Goal: Book appointment/travel/reservation

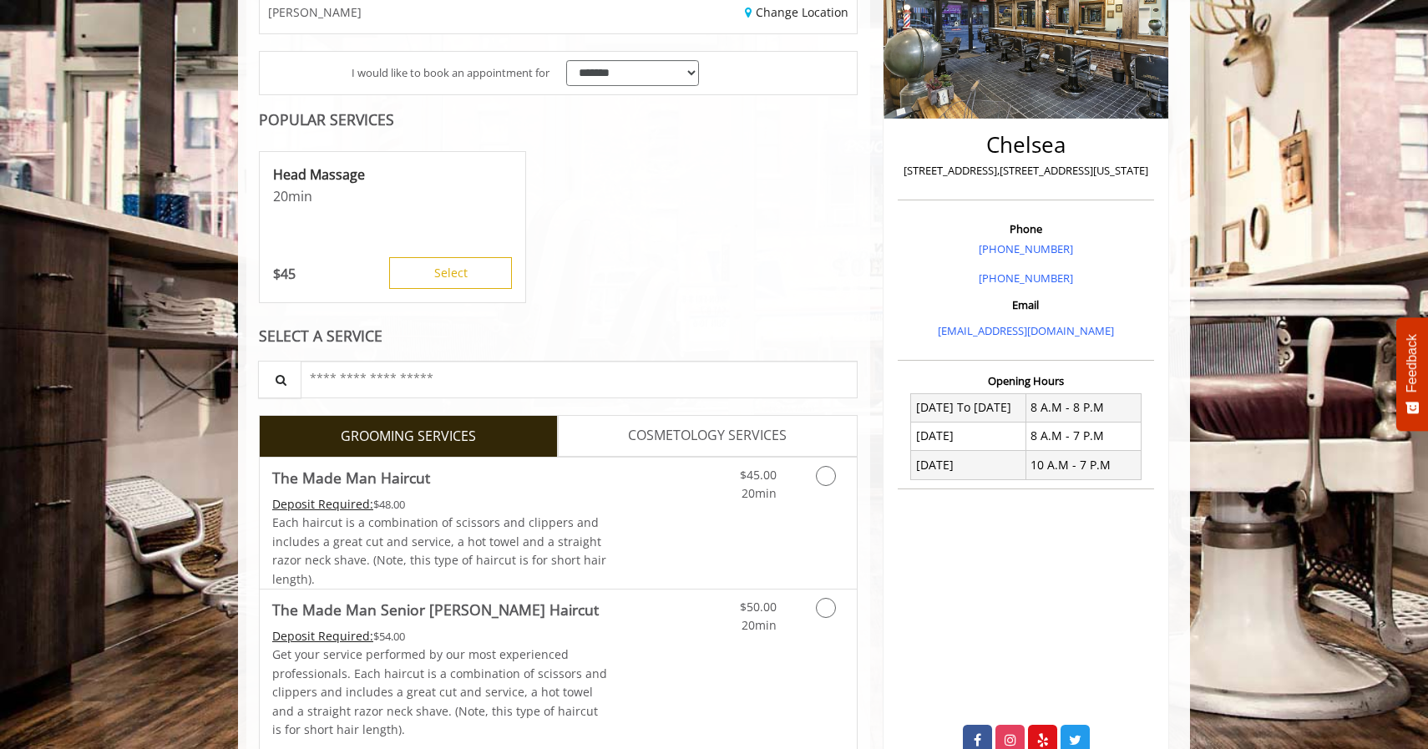
scroll to position [288, 0]
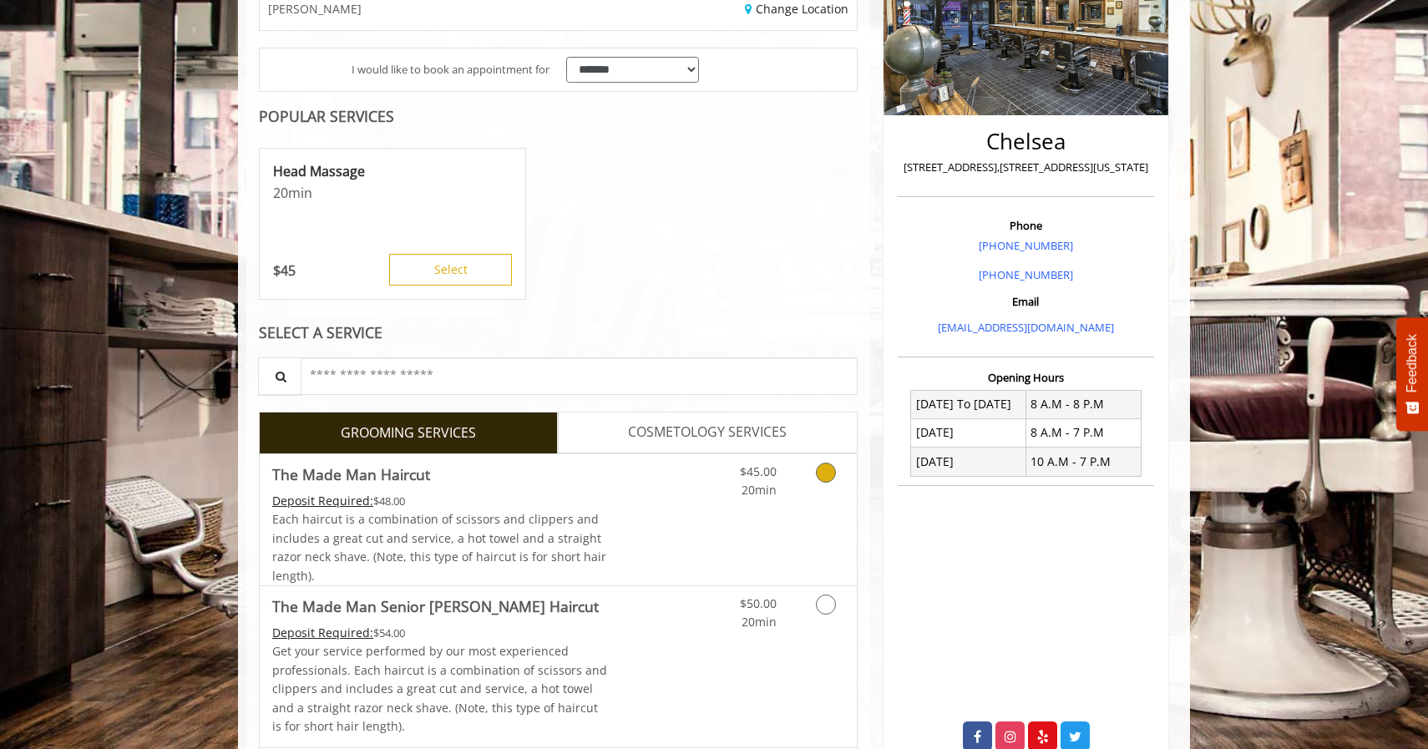
click at [770, 499] on div "$45.00 20min" at bounding box center [781, 519] width 149 height 131
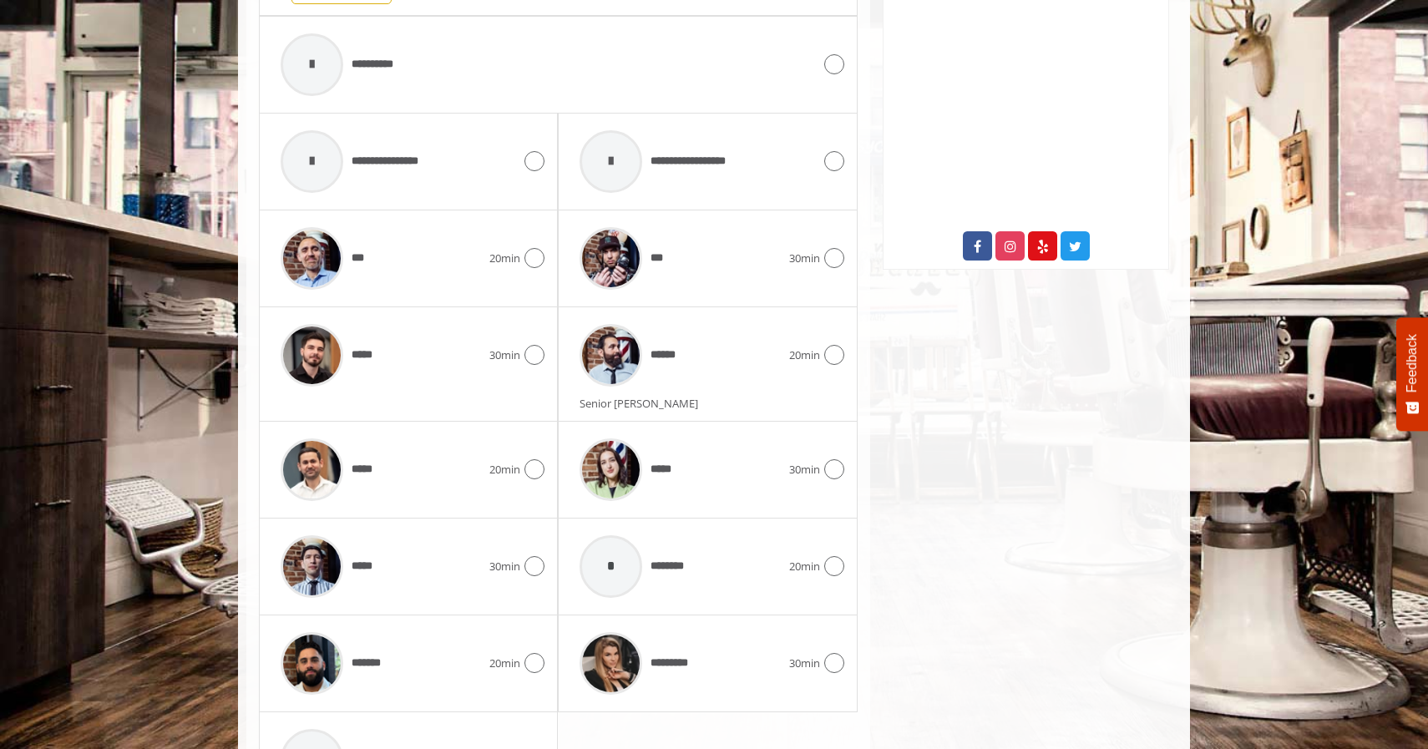
click at [740, 352] on div "******" at bounding box center [679, 355] width 217 height 79
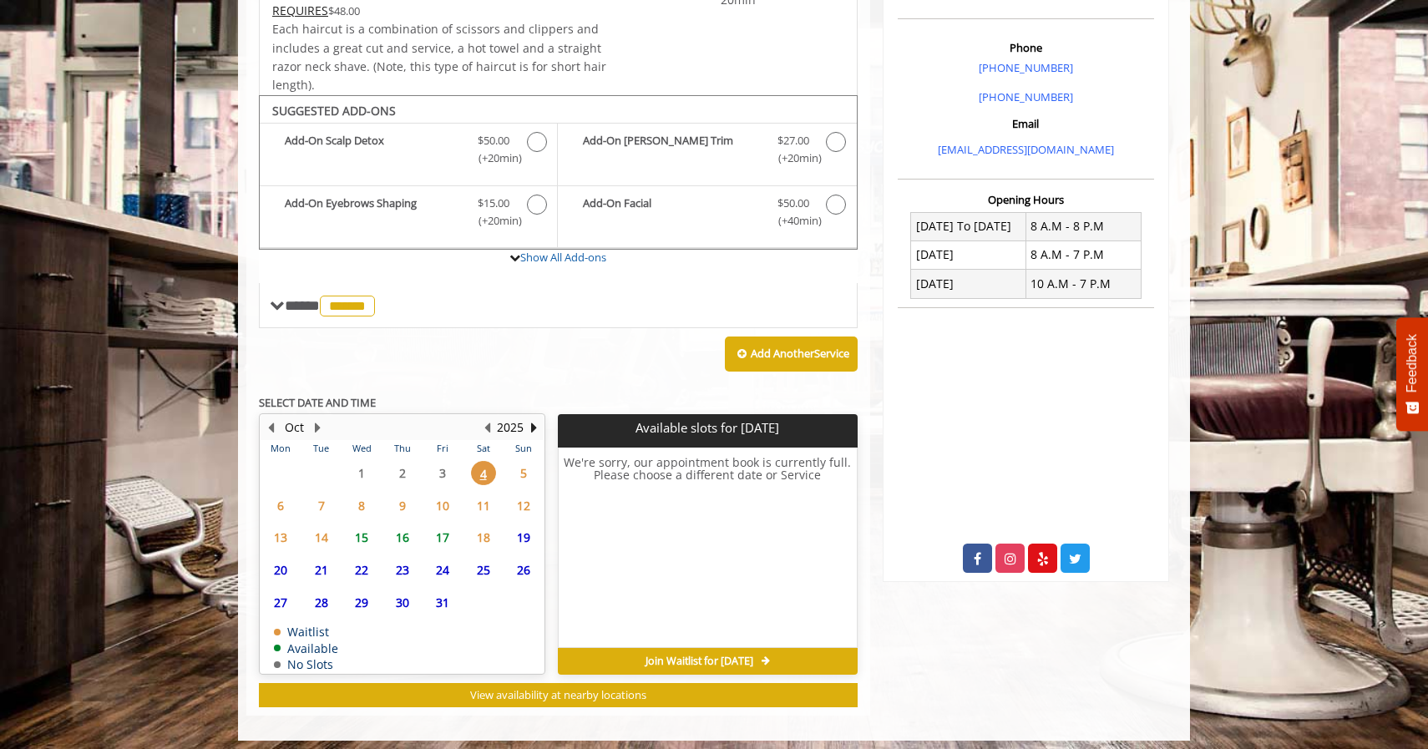
scroll to position [465, 0]
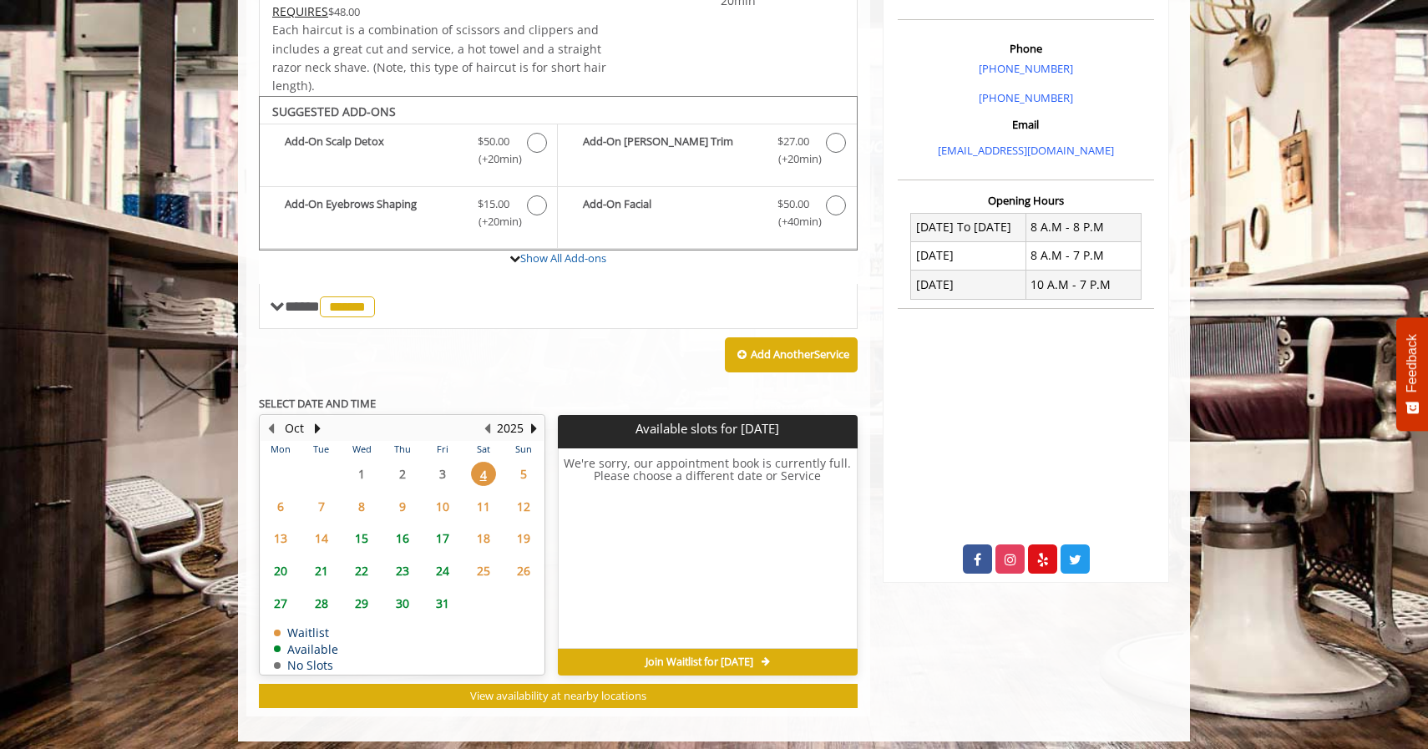
click at [282, 500] on span "6" at bounding box center [280, 506] width 25 height 24
click at [710, 656] on span "Join Waitlist for Mon, Oct 06 2025" at bounding box center [700, 662] width 108 height 13
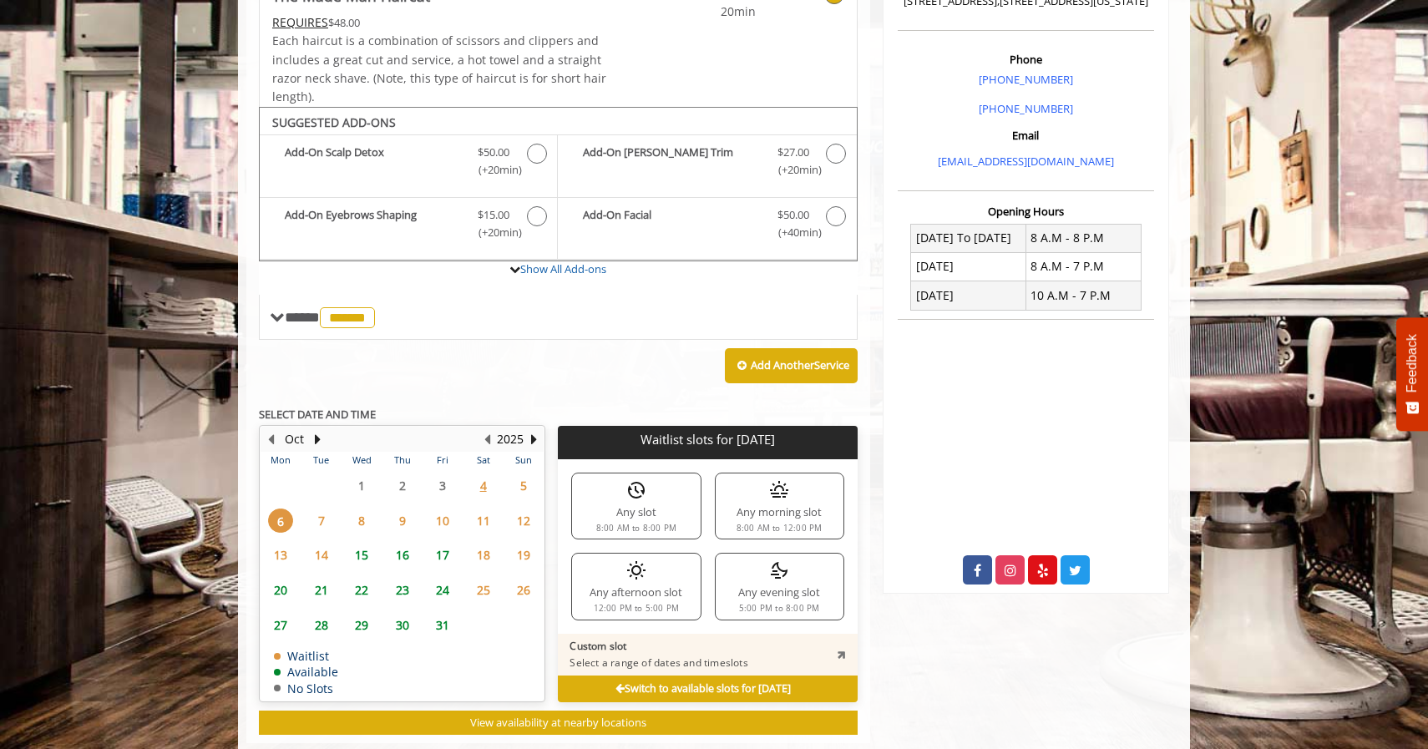
click at [649, 496] on div "Any slot 8:00 AM to 8:00 PM" at bounding box center [635, 506] width 129 height 67
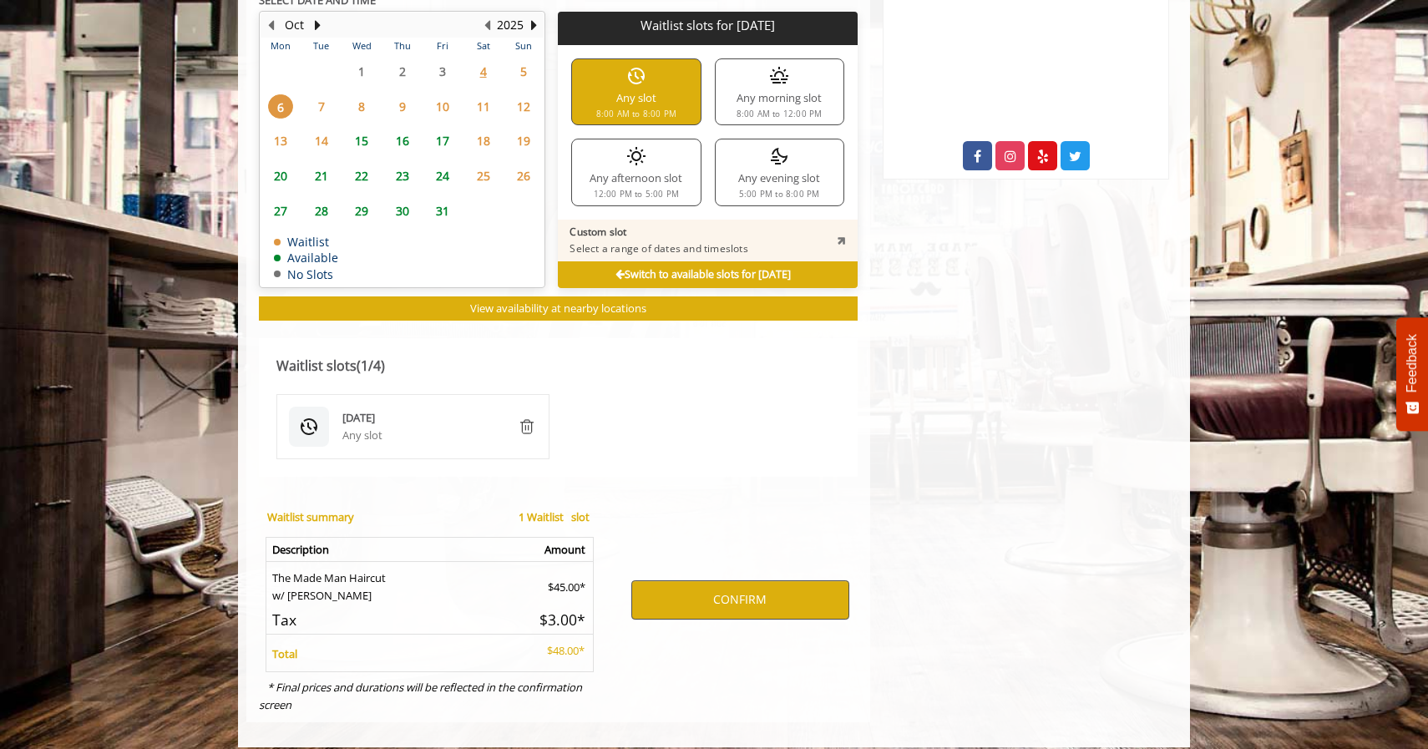
scroll to position [868, 0]
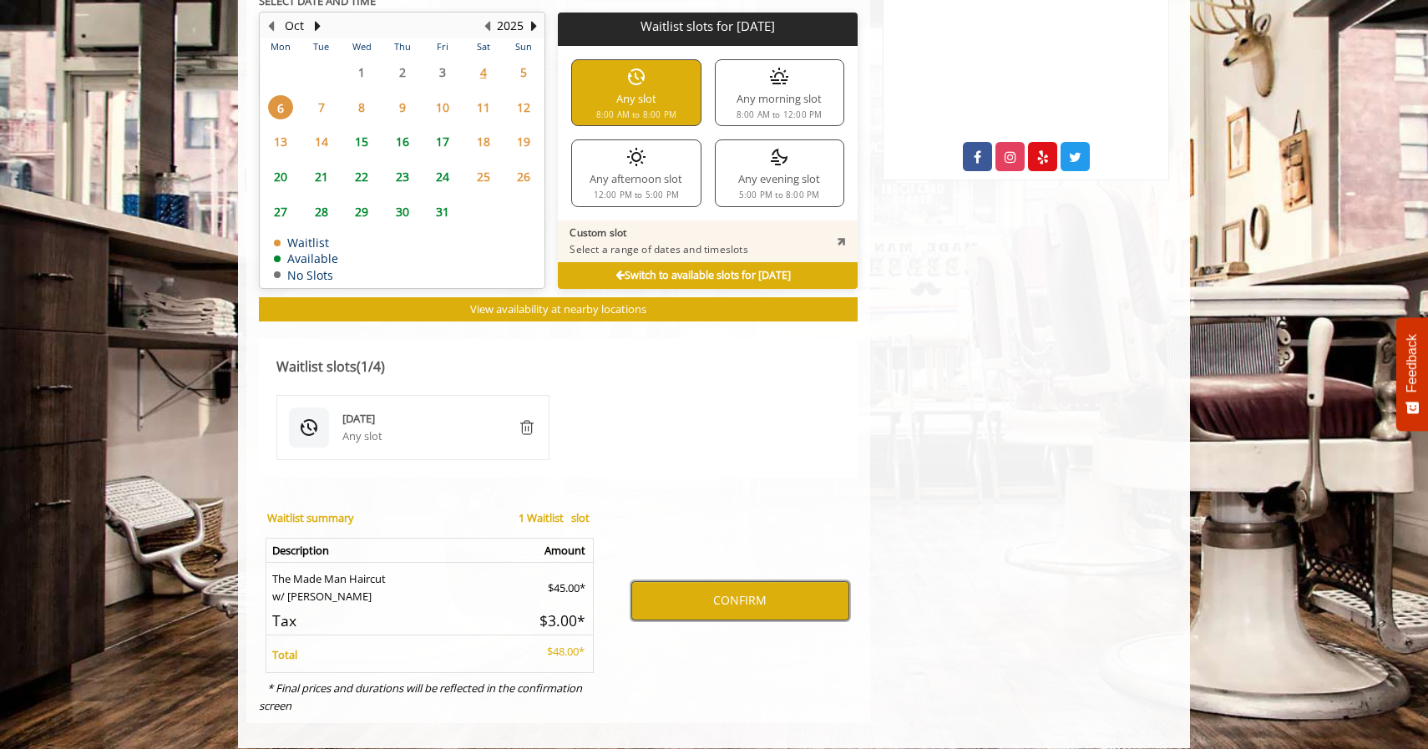
click at [737, 596] on button "CONFIRM" at bounding box center [740, 600] width 218 height 38
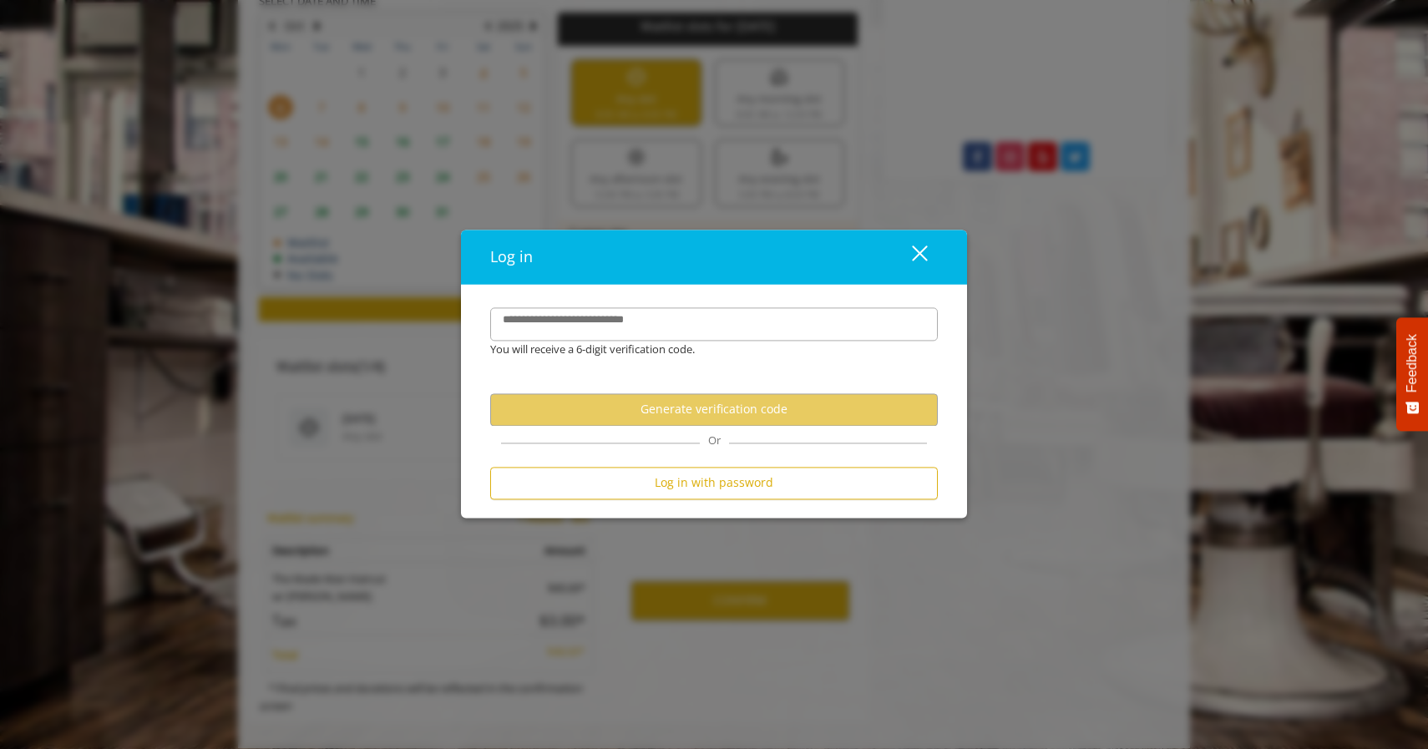
click at [746, 502] on div "Log in with password" at bounding box center [714, 487] width 448 height 41
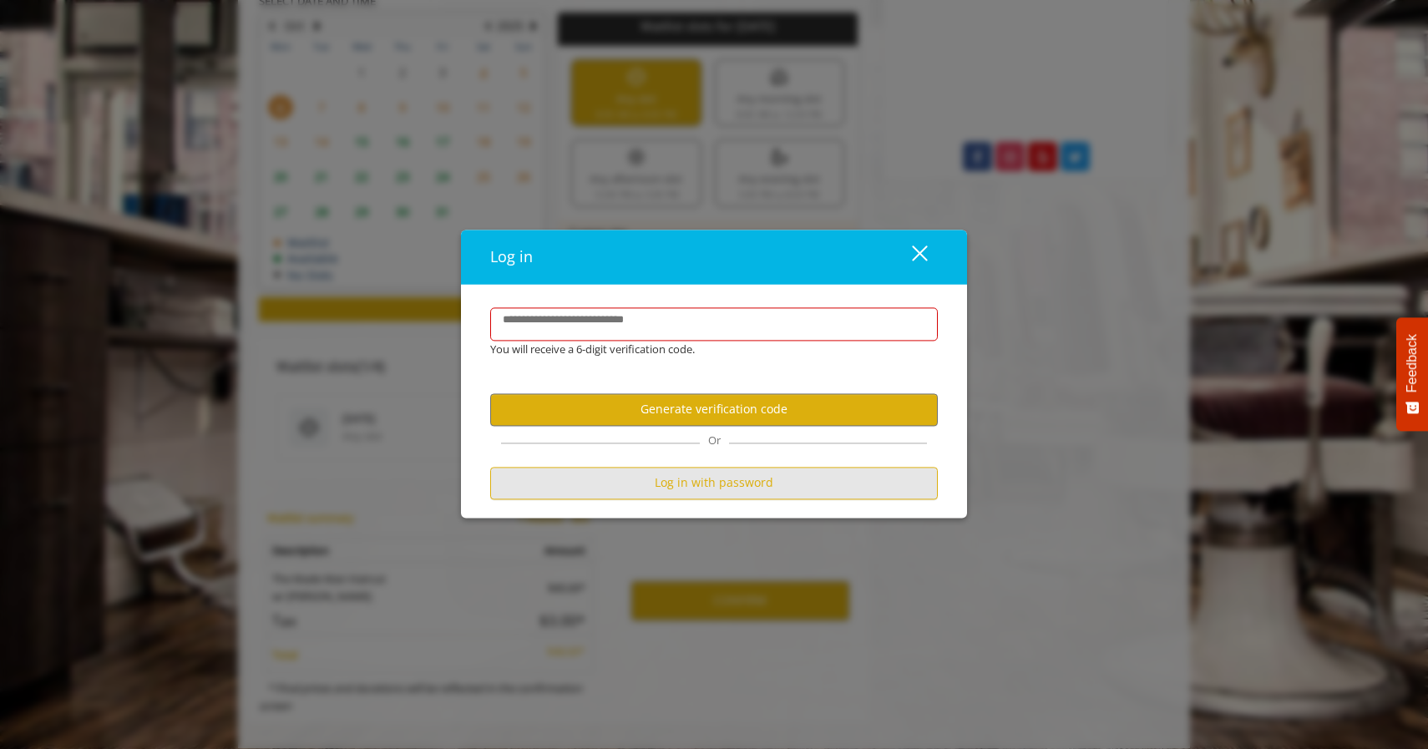
click at [752, 489] on button "Log in with password" at bounding box center [714, 483] width 448 height 33
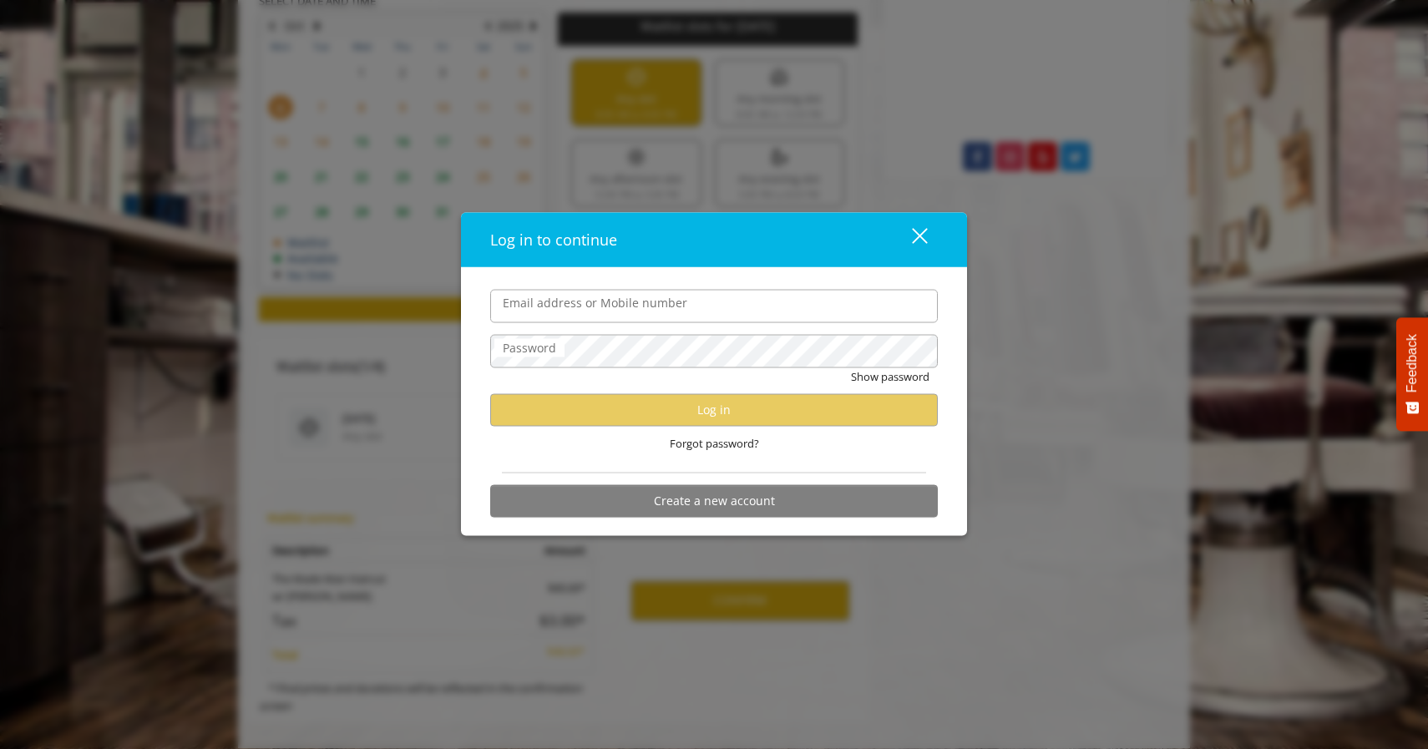
click at [608, 464] on form "Email address or Mobile number Password Show password Log in Forgot password? C…" at bounding box center [714, 407] width 448 height 236
click at [923, 241] on div "close dialog" at bounding box center [920, 236] width 16 height 16
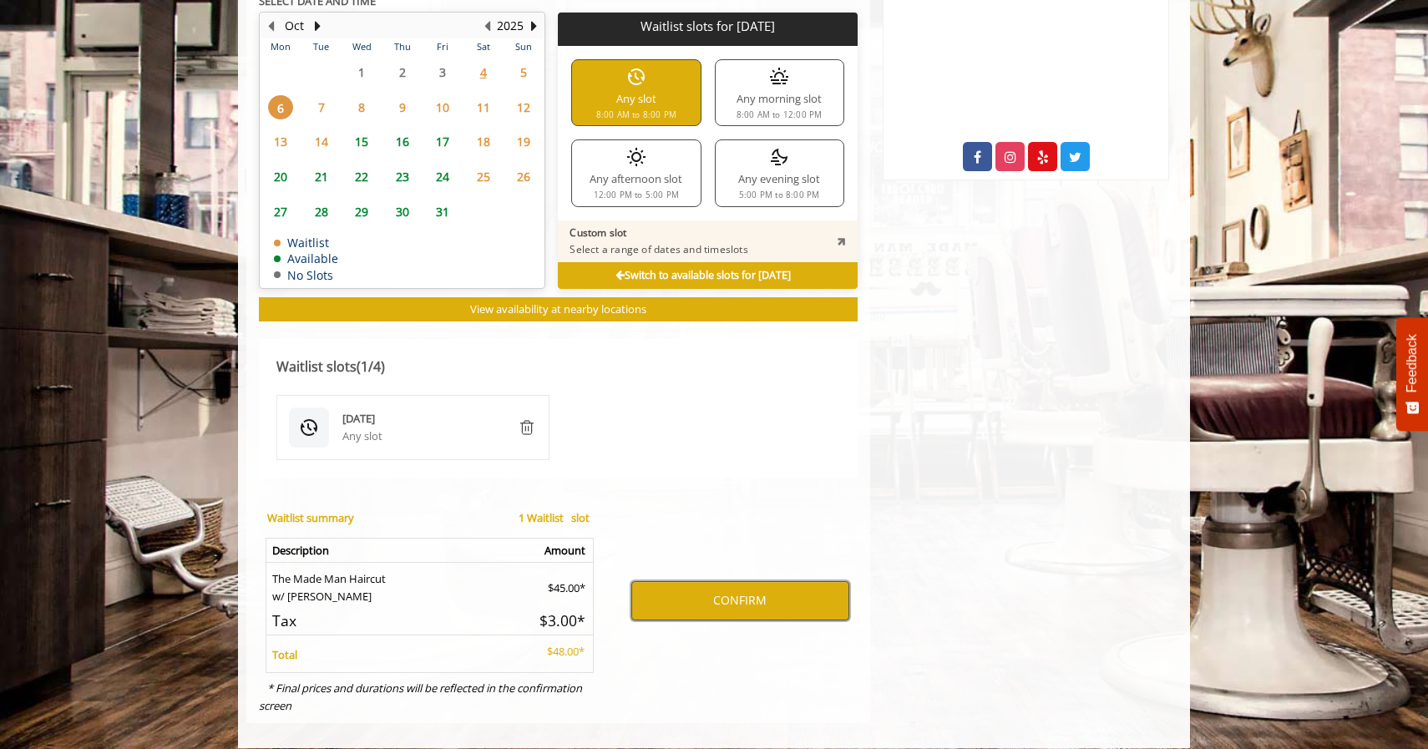
click at [711, 590] on button "CONFIRM" at bounding box center [740, 600] width 218 height 38
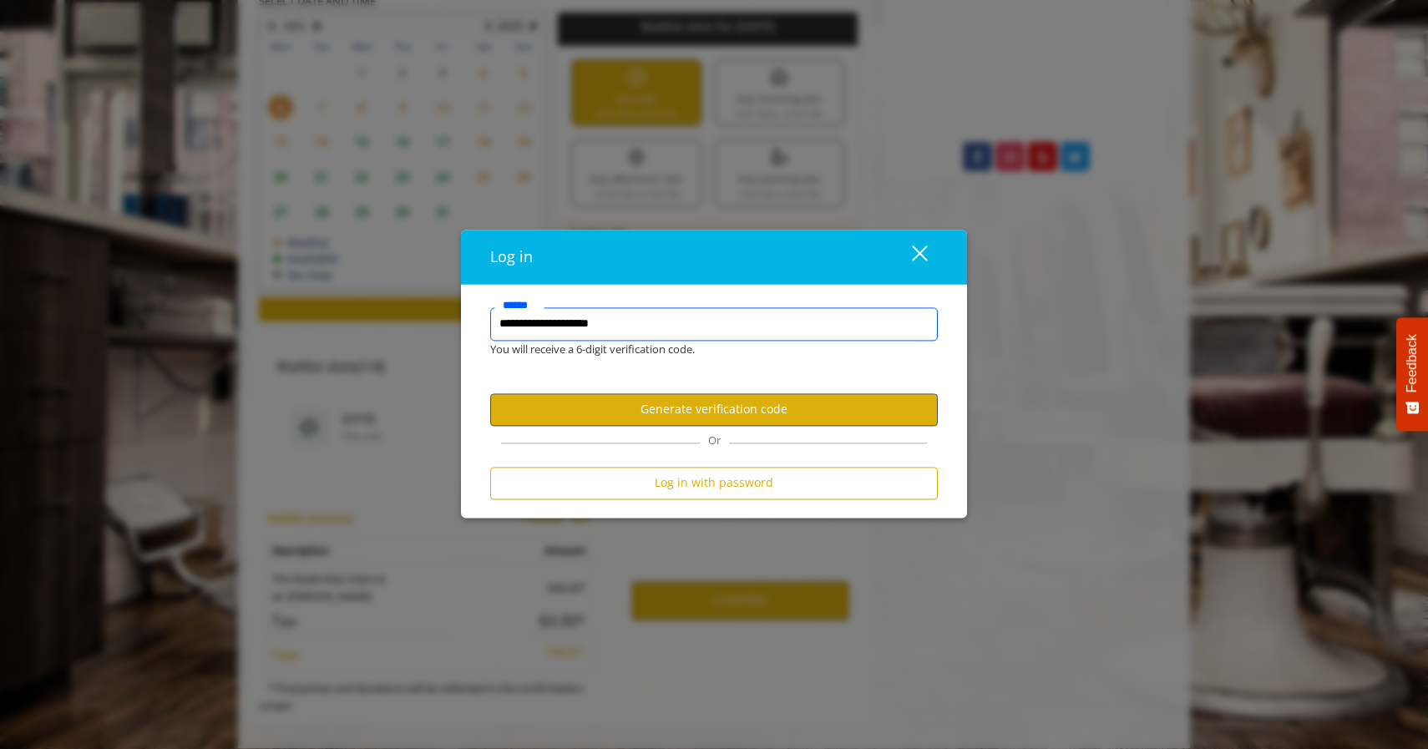
type input "**********"
click at [776, 425] on button "Generate verification code" at bounding box center [714, 409] width 448 height 33
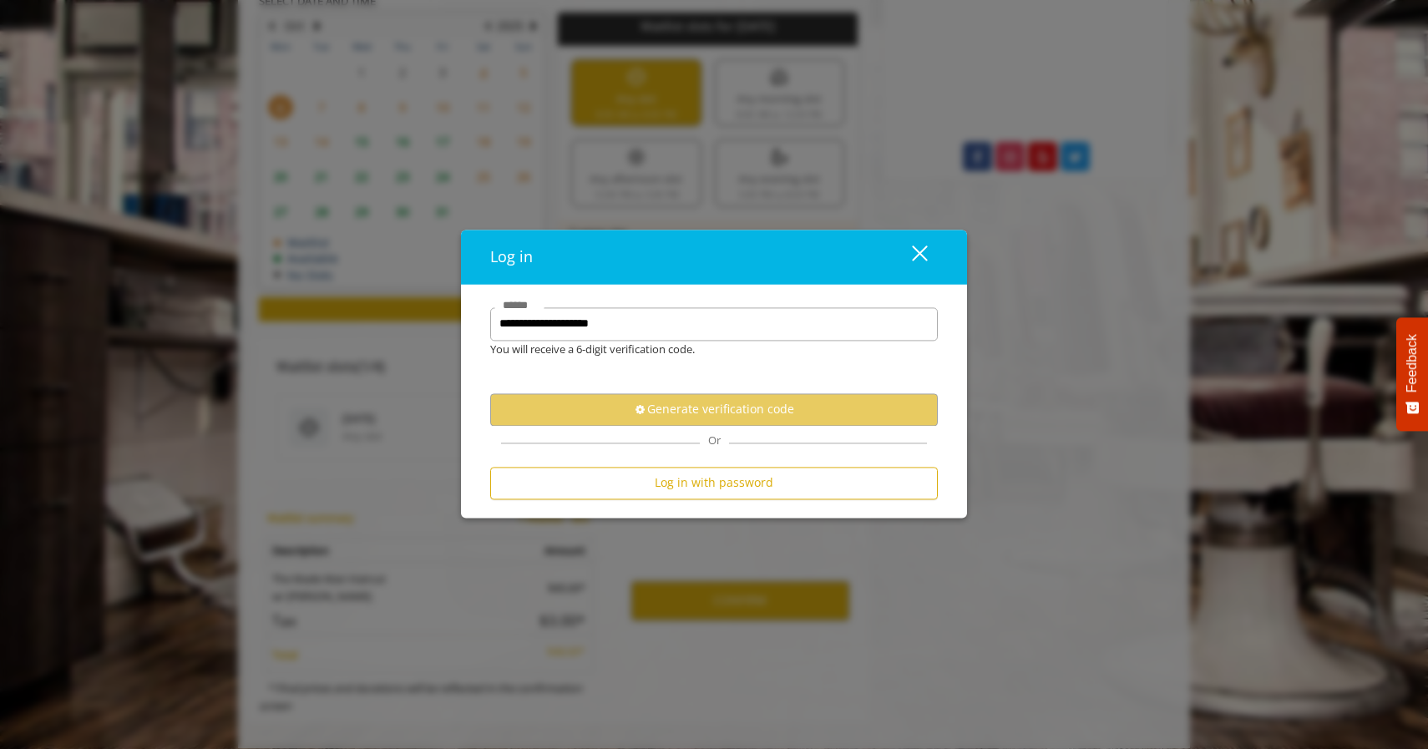
scroll to position [0, 0]
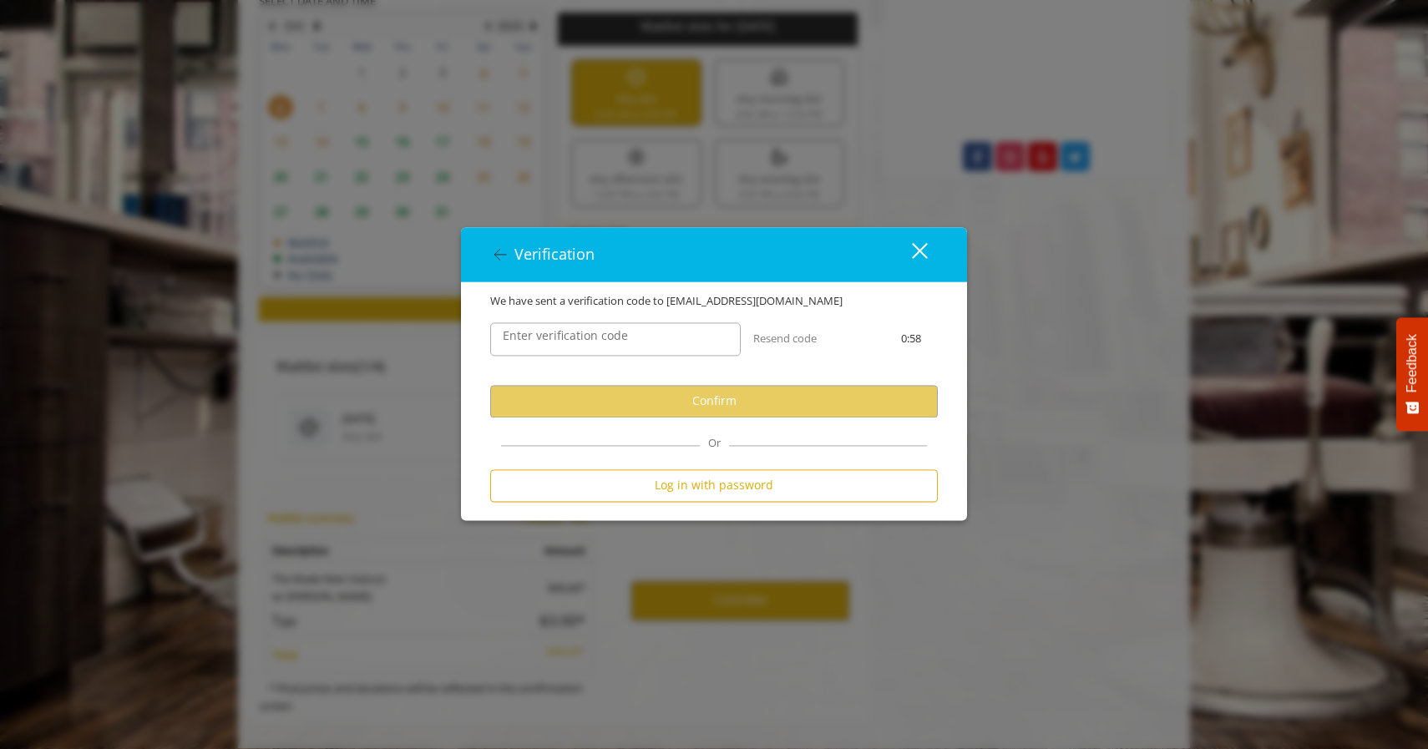
click at [624, 337] on label "Enter verification code" at bounding box center [565, 336] width 142 height 18
click at [624, 337] on input "Enter verification code" at bounding box center [615, 338] width 251 height 33
click at [611, 346] on input "Enter verification code" at bounding box center [615, 338] width 251 height 33
click at [613, 336] on input "Enter verification code" at bounding box center [615, 338] width 251 height 33
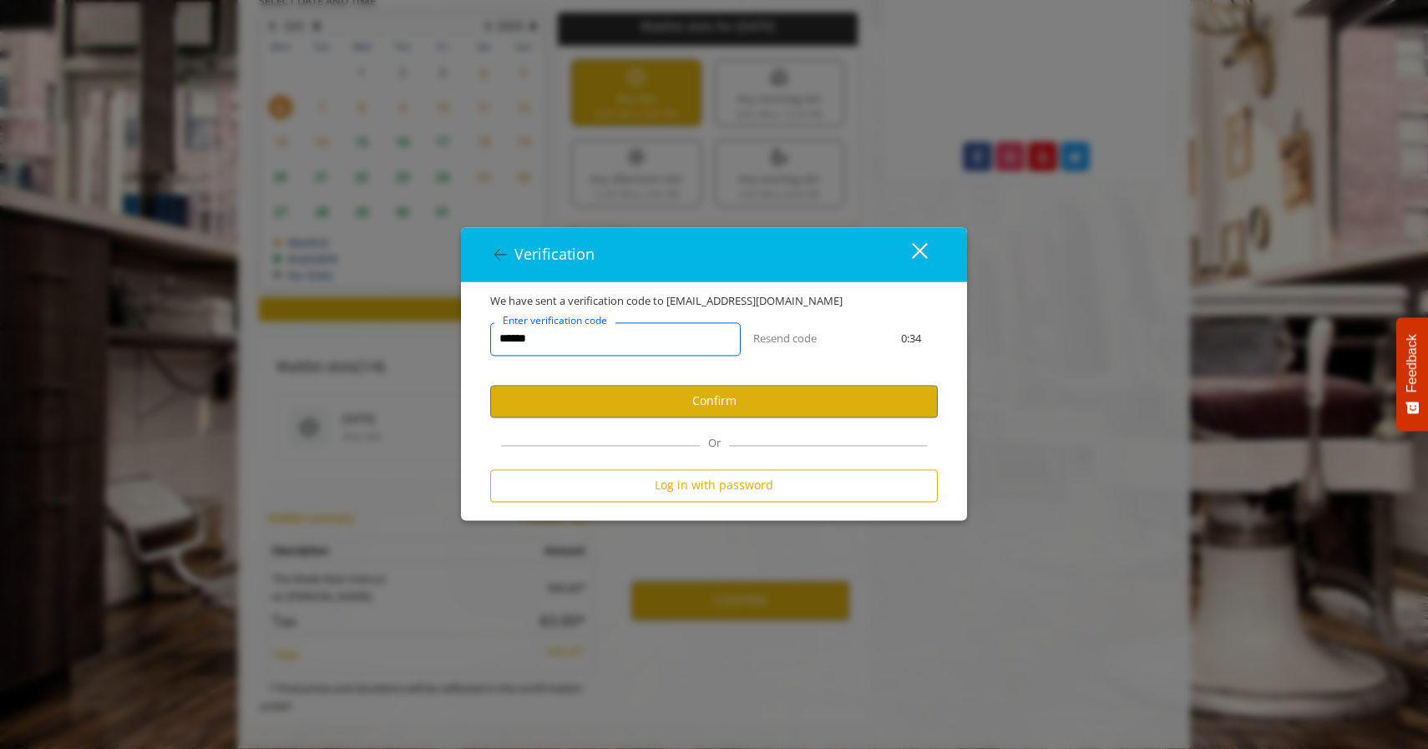
type input "******"
click at [841, 356] on div "****** Enter verification code Resend code 0:34" at bounding box center [714, 347] width 473 height 75
click at [742, 404] on button "Confirm" at bounding box center [714, 401] width 448 height 33
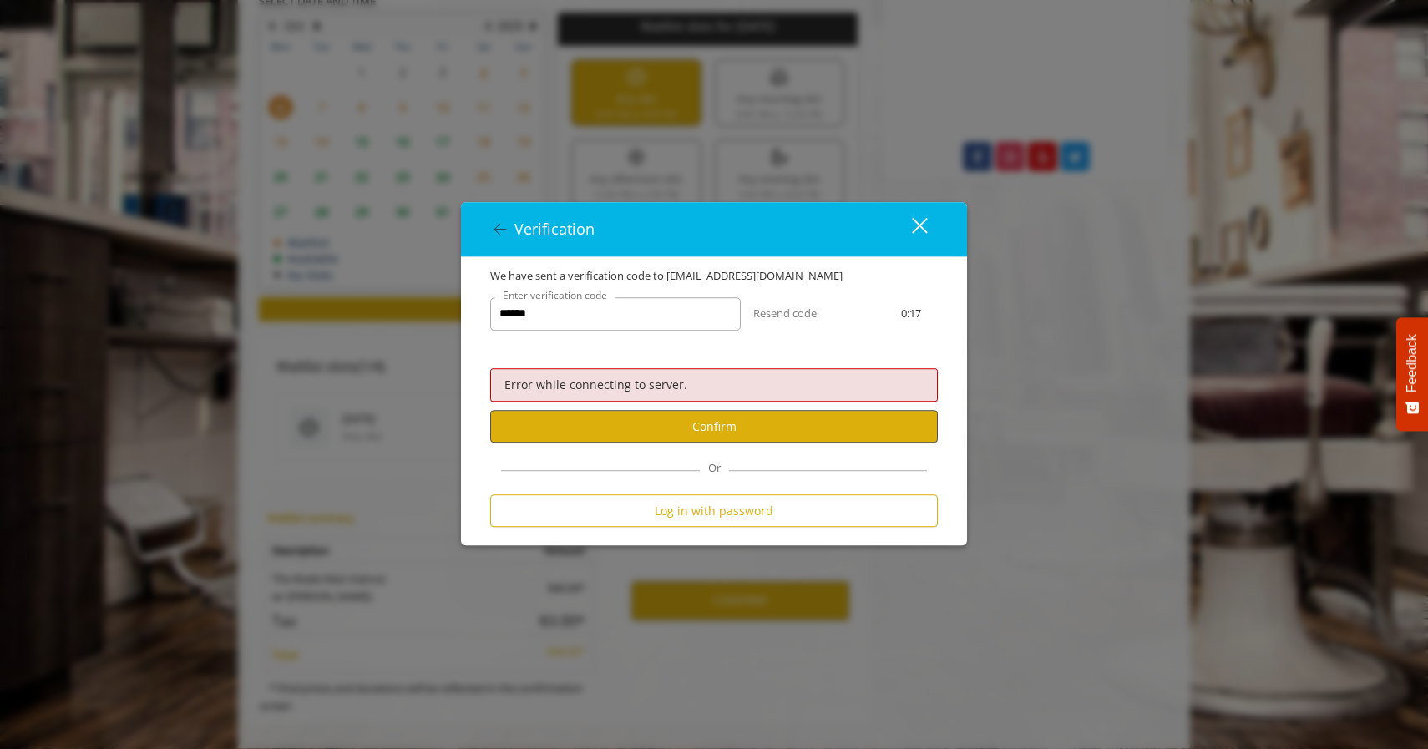
click at [719, 432] on button "Confirm" at bounding box center [714, 426] width 448 height 33
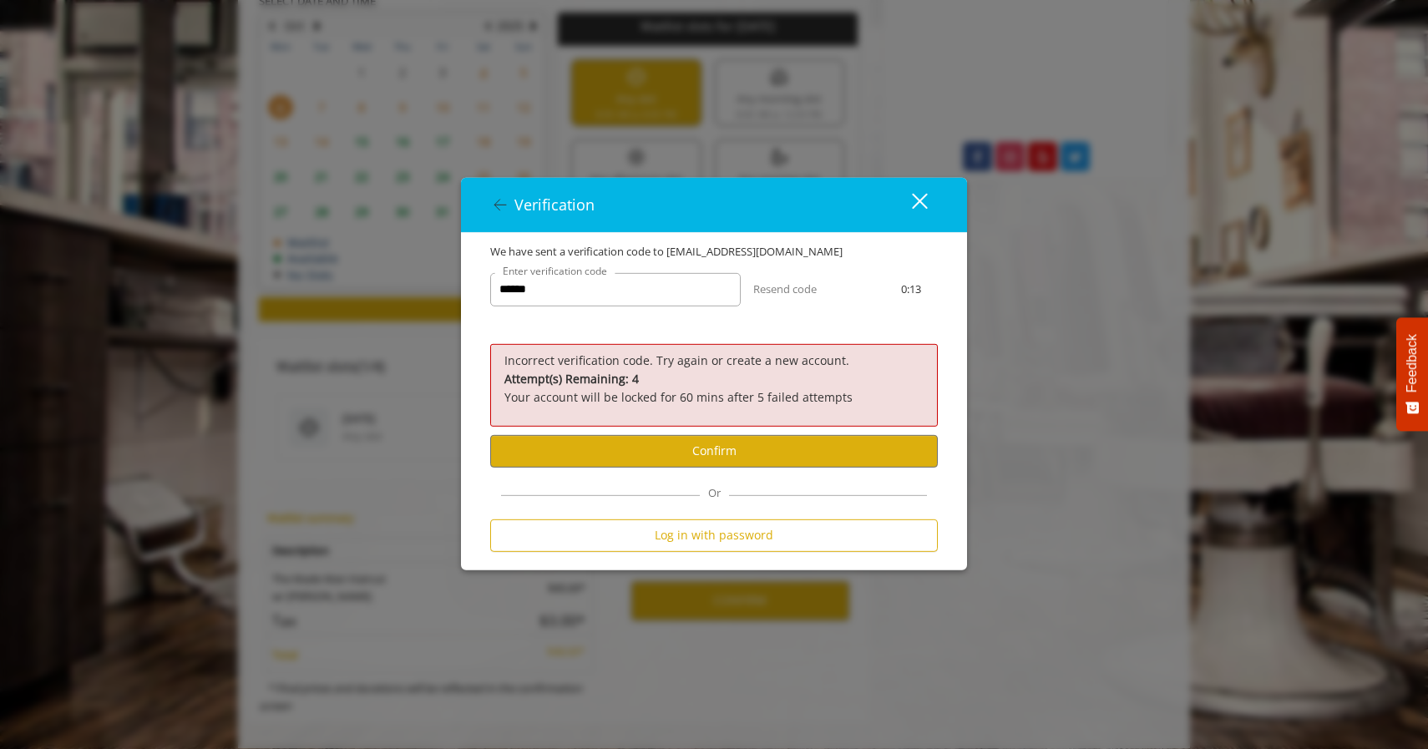
click at [916, 202] on div "close" at bounding box center [909, 204] width 33 height 25
